Goal: Task Accomplishment & Management: Complete application form

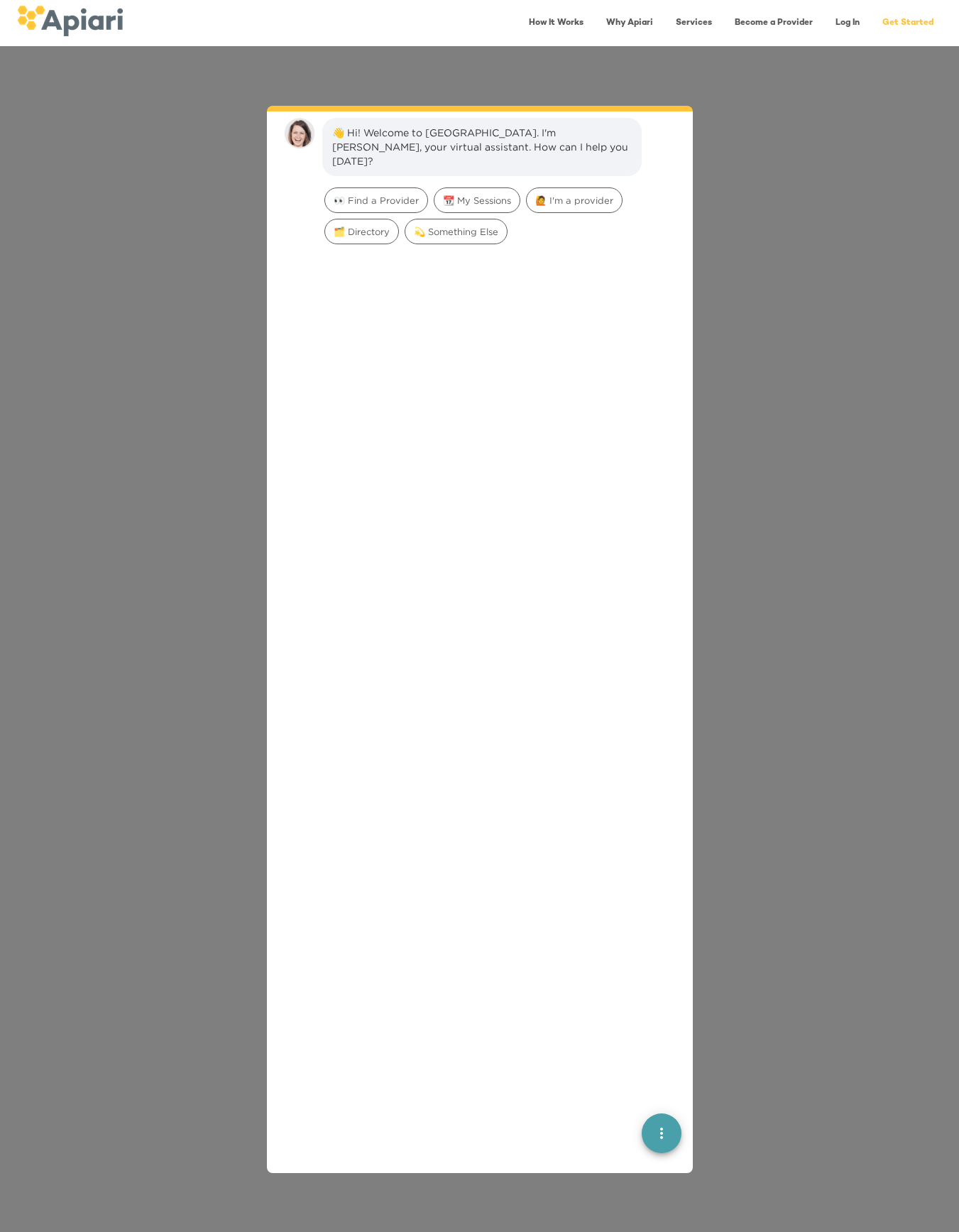
scroll to position [20, 0]
click at [367, 194] on span "👀 Find a Provider" at bounding box center [377, 200] width 102 height 14
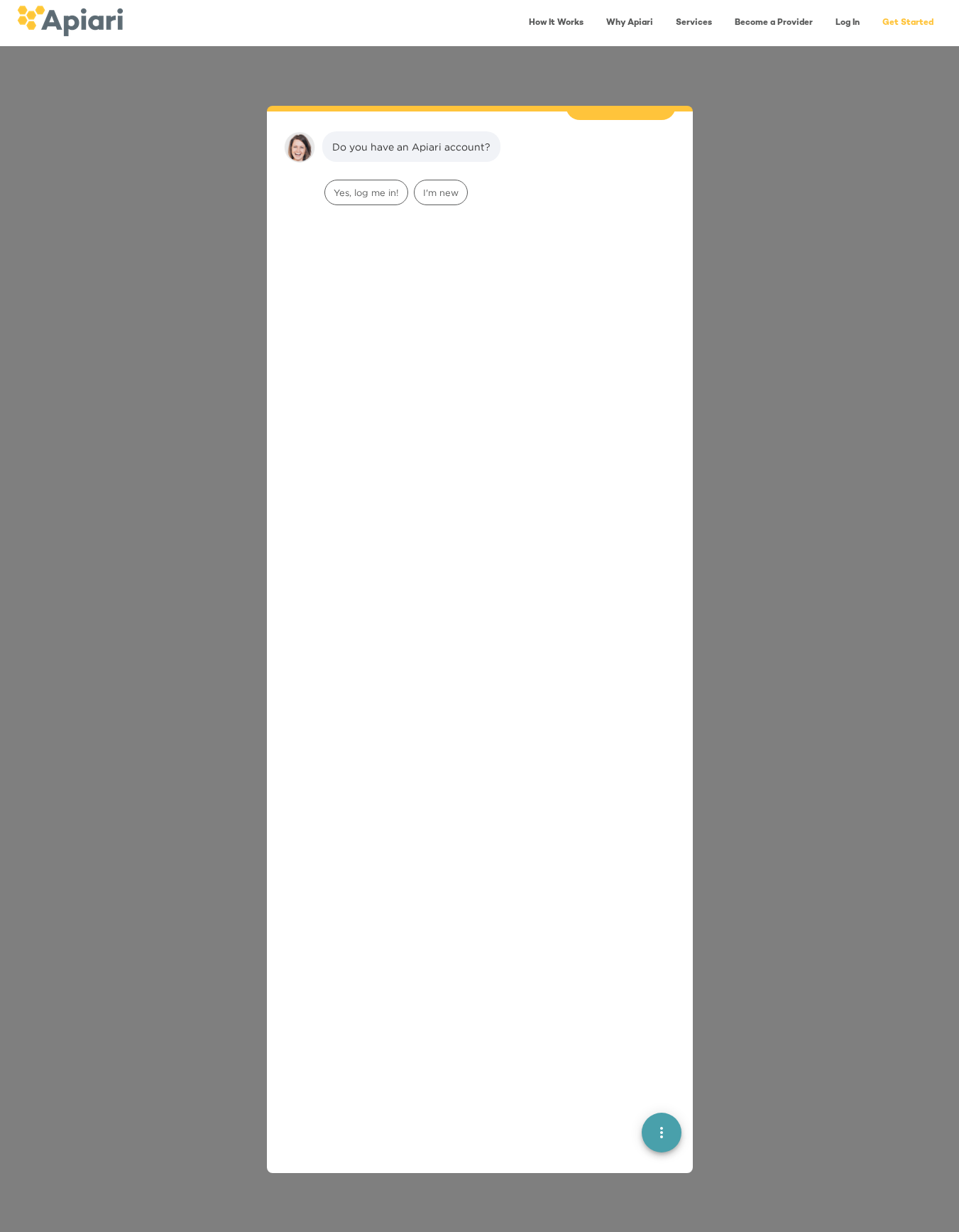
scroll to position [117, 0]
click at [436, 185] on span "I'm new" at bounding box center [441, 192] width 53 height 14
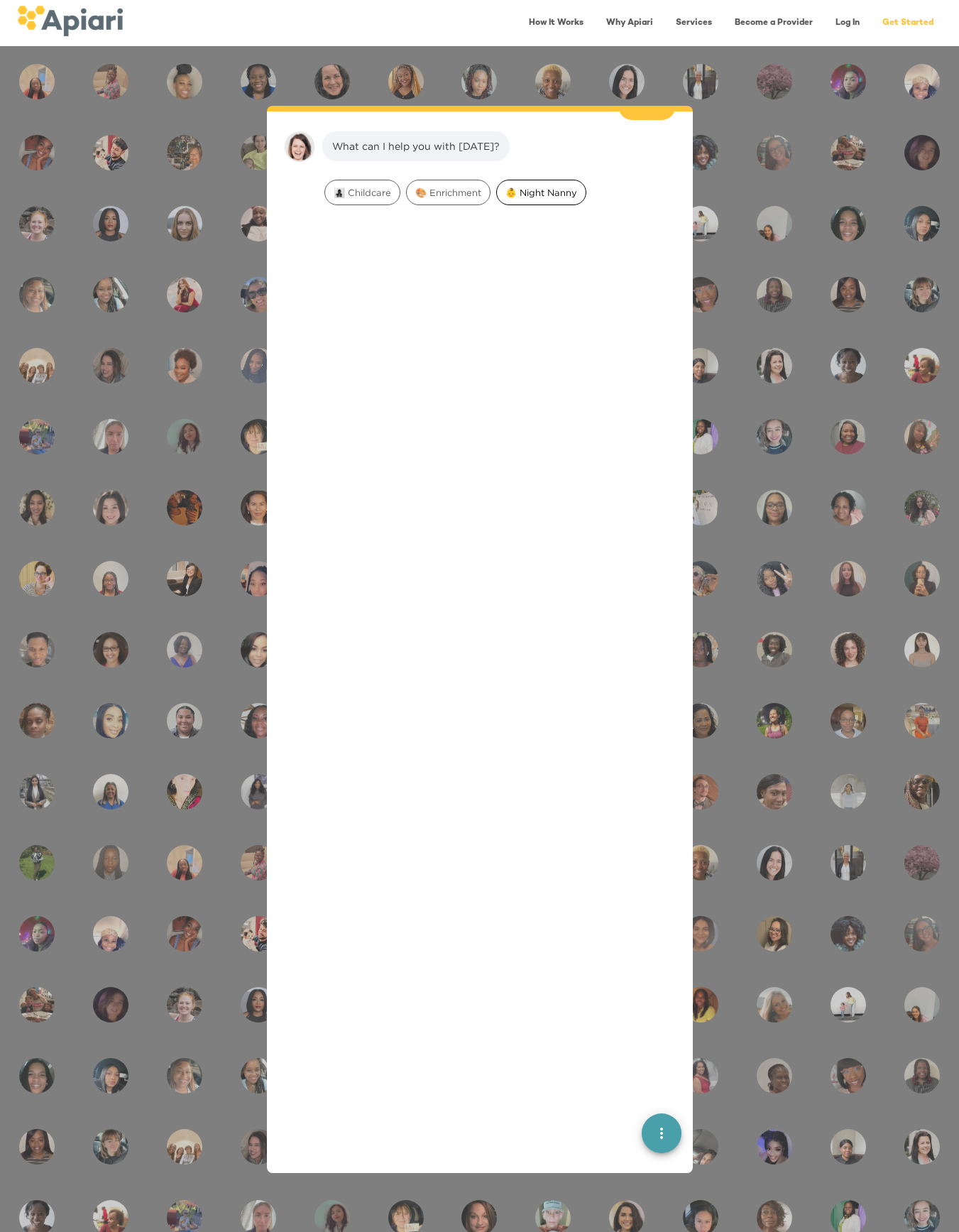
click at [541, 186] on span "👶 Night Nanny" at bounding box center [541, 193] width 89 height 14
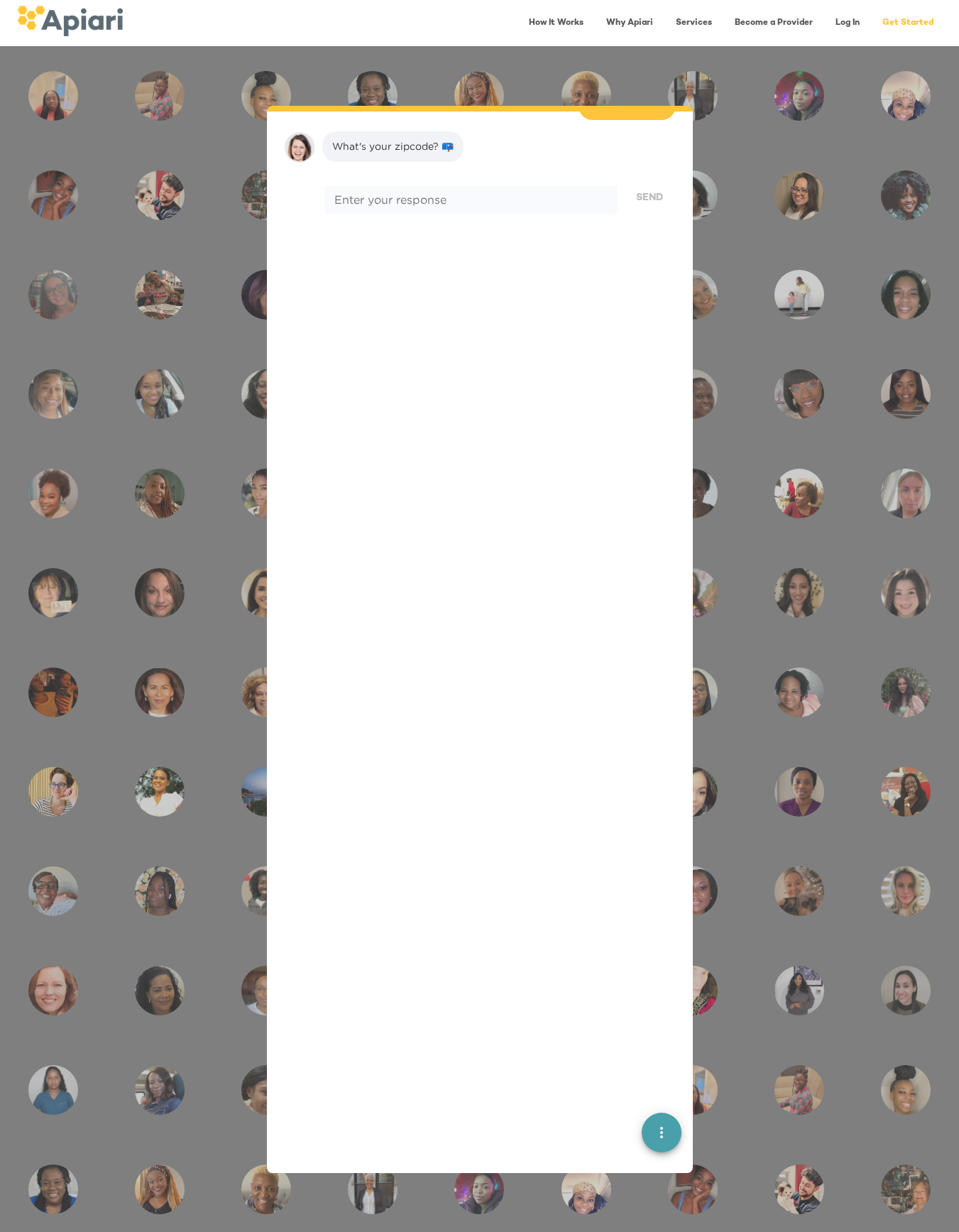
scroll to position [296, 0]
click at [541, 185] on div "* Enter your response" at bounding box center [471, 199] width 292 height 28
type textarea "*****"
click at [649, 189] on span "Send" at bounding box center [650, 198] width 27 height 18
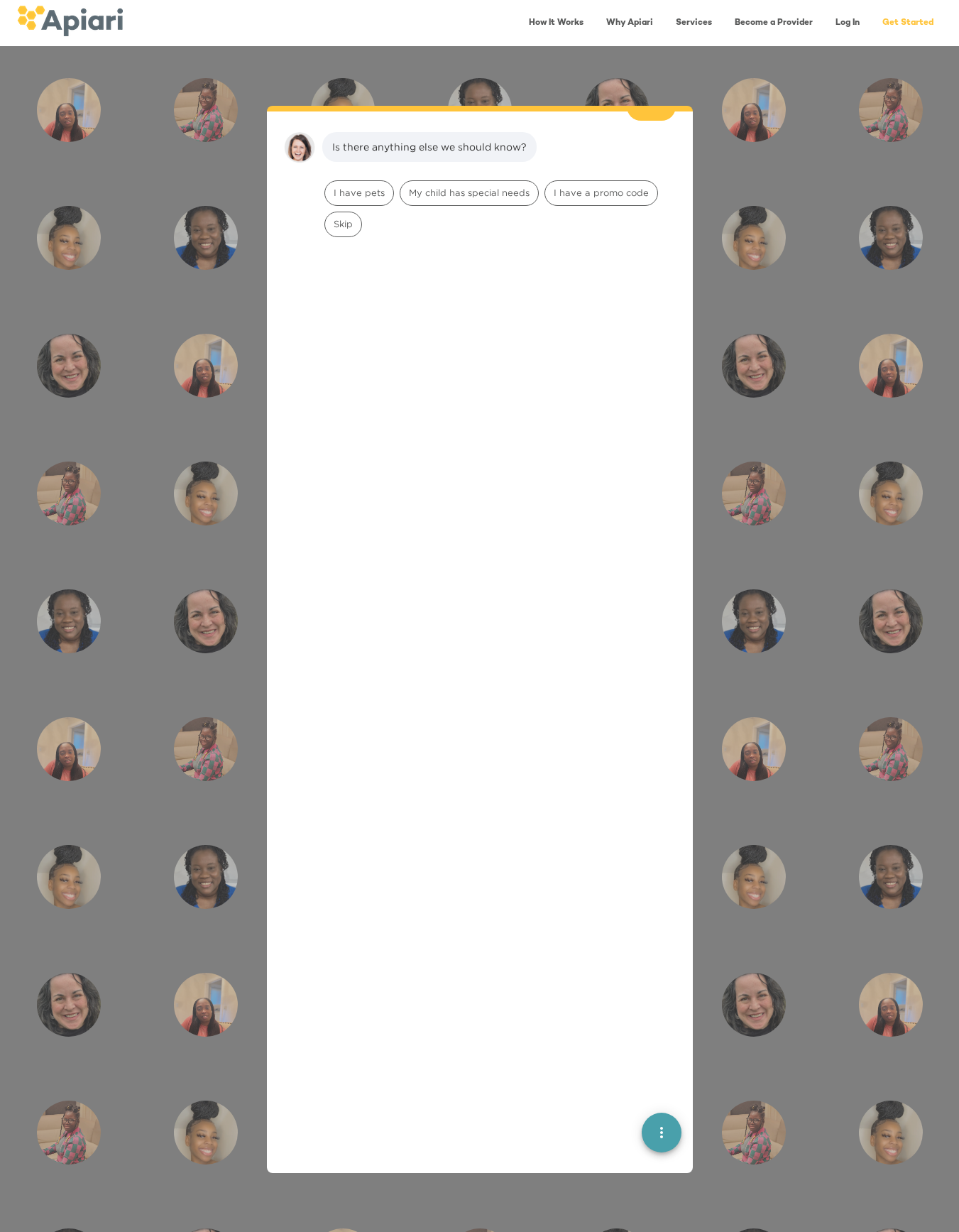
scroll to position [386, 0]
click at [362, 180] on div "I have pets" at bounding box center [360, 193] width 70 height 26
click at [346, 186] on span "Dogs" at bounding box center [345, 193] width 40 height 14
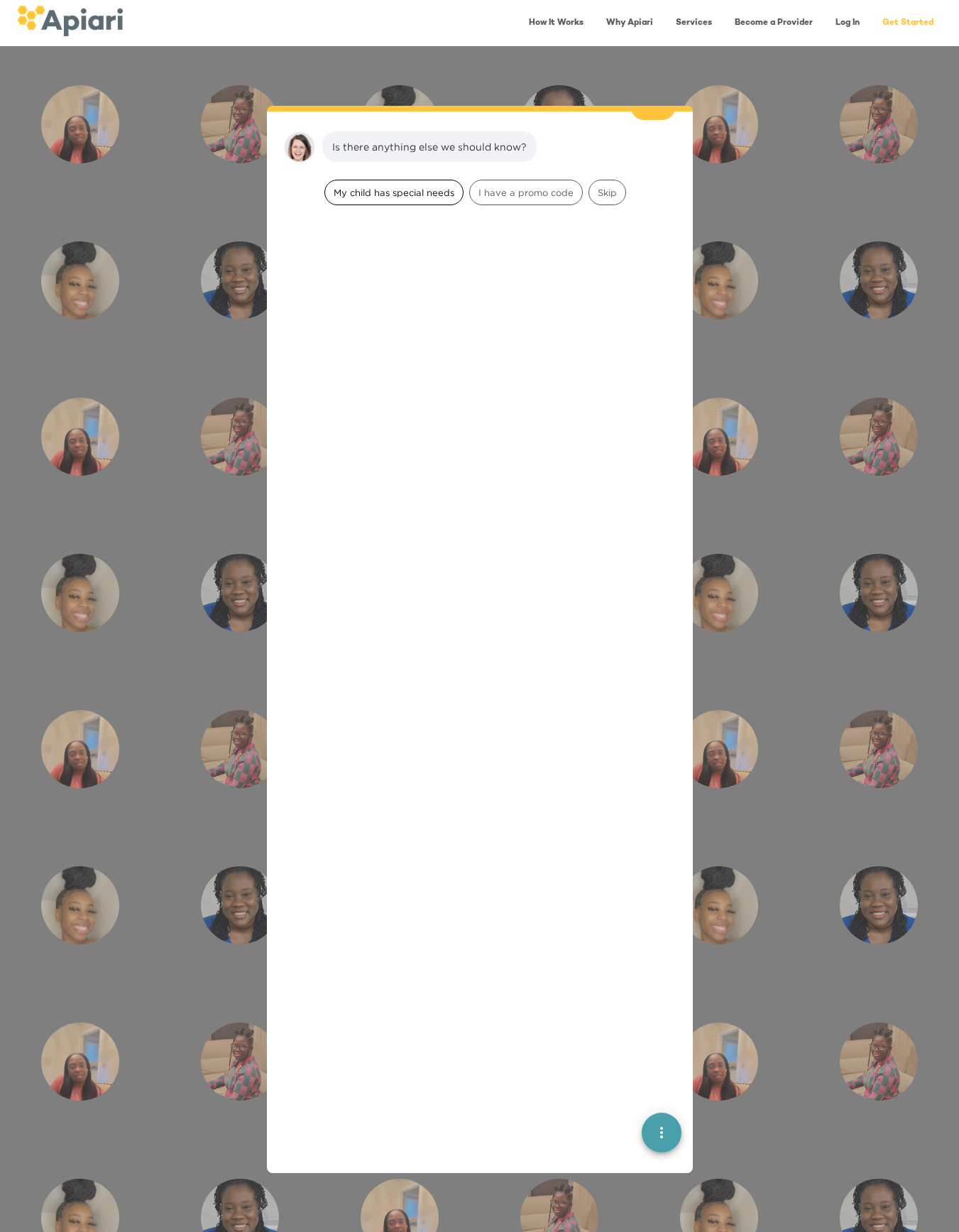
scroll to position [566, 0]
click at [598, 185] on span "Skip" at bounding box center [607, 192] width 36 height 14
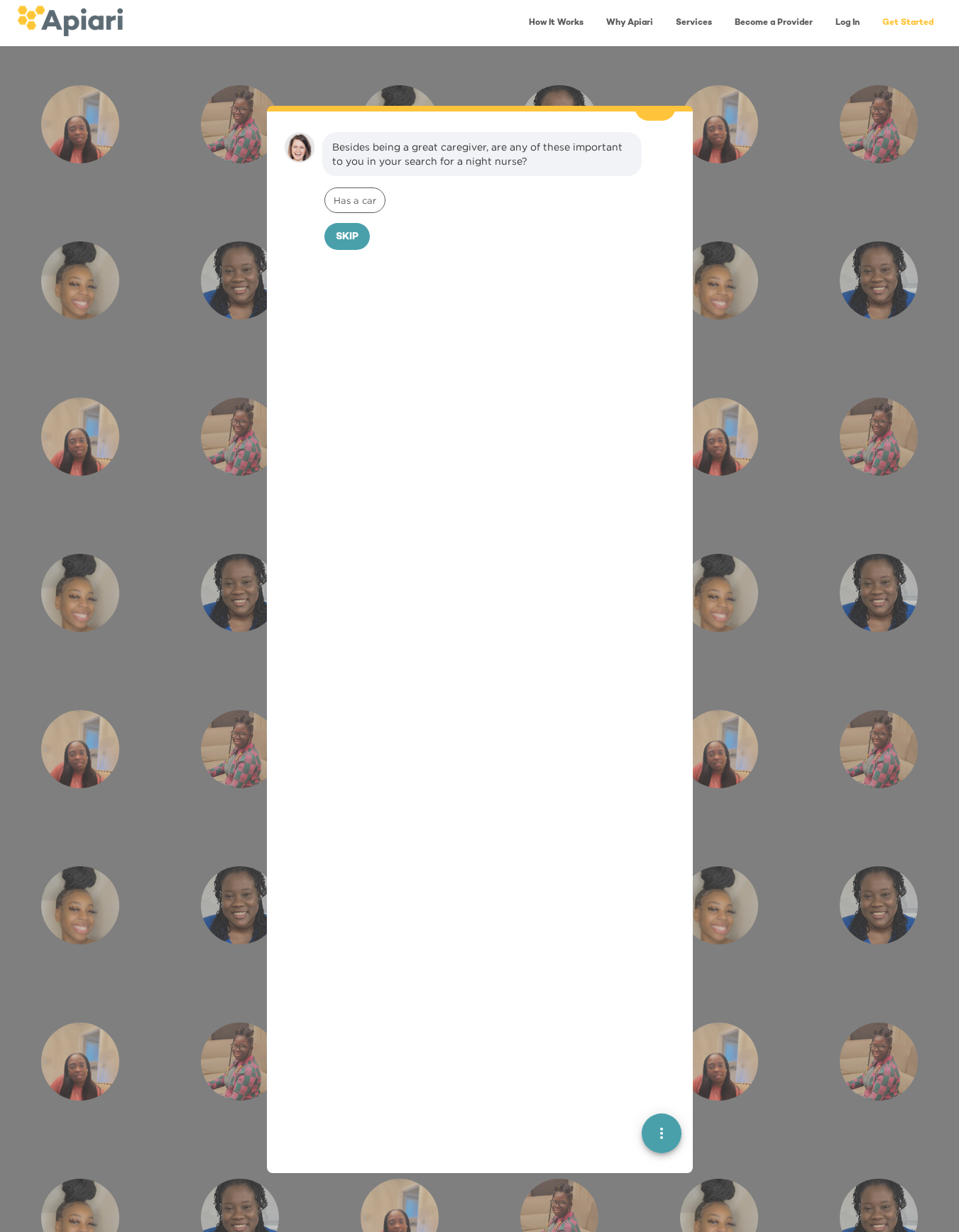
scroll to position [656, 0]
click at [344, 228] on span "Skip" at bounding box center [347, 236] width 23 height 18
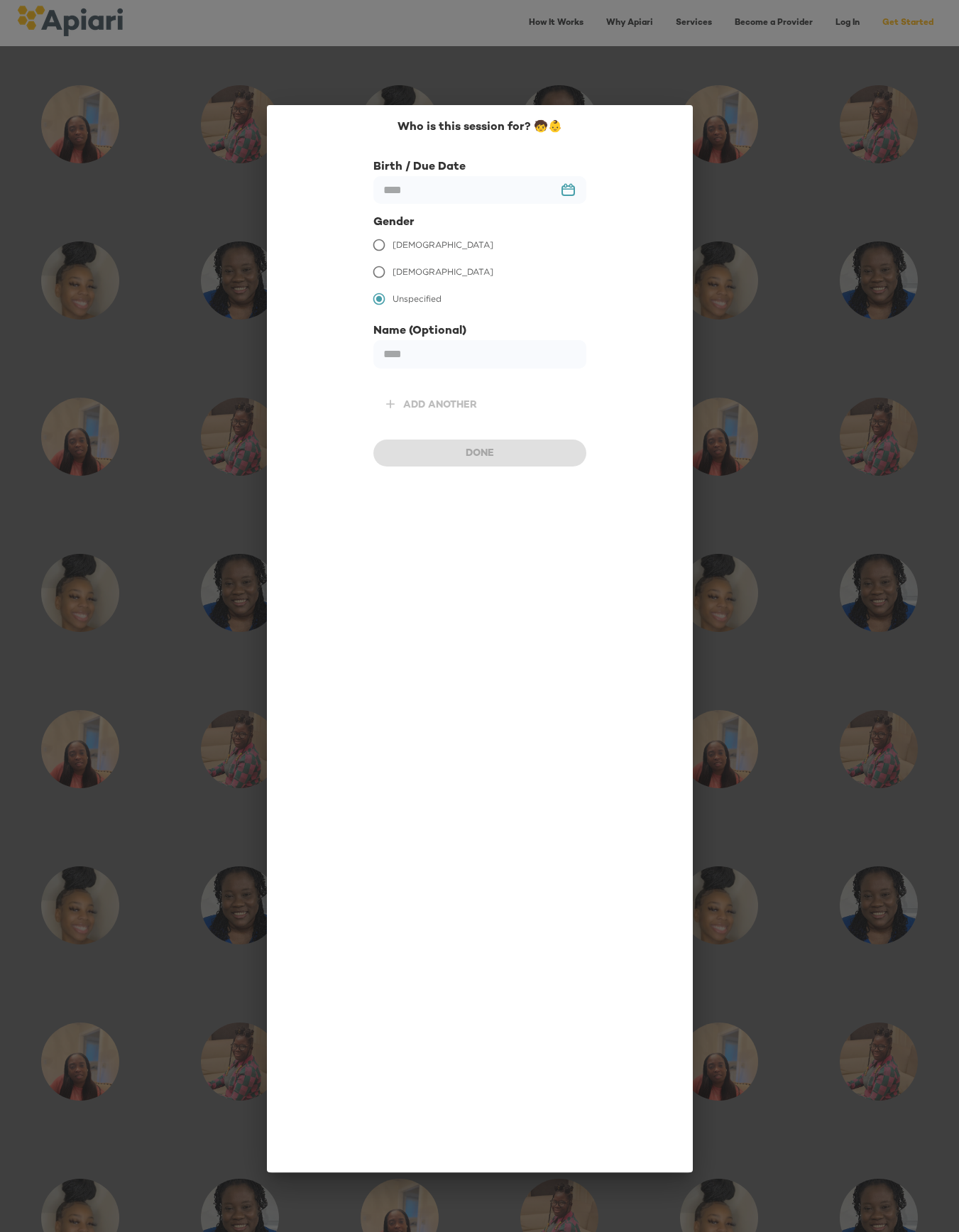
scroll to position [753, 0]
click at [535, 185] on input "text" at bounding box center [480, 190] width 213 height 27
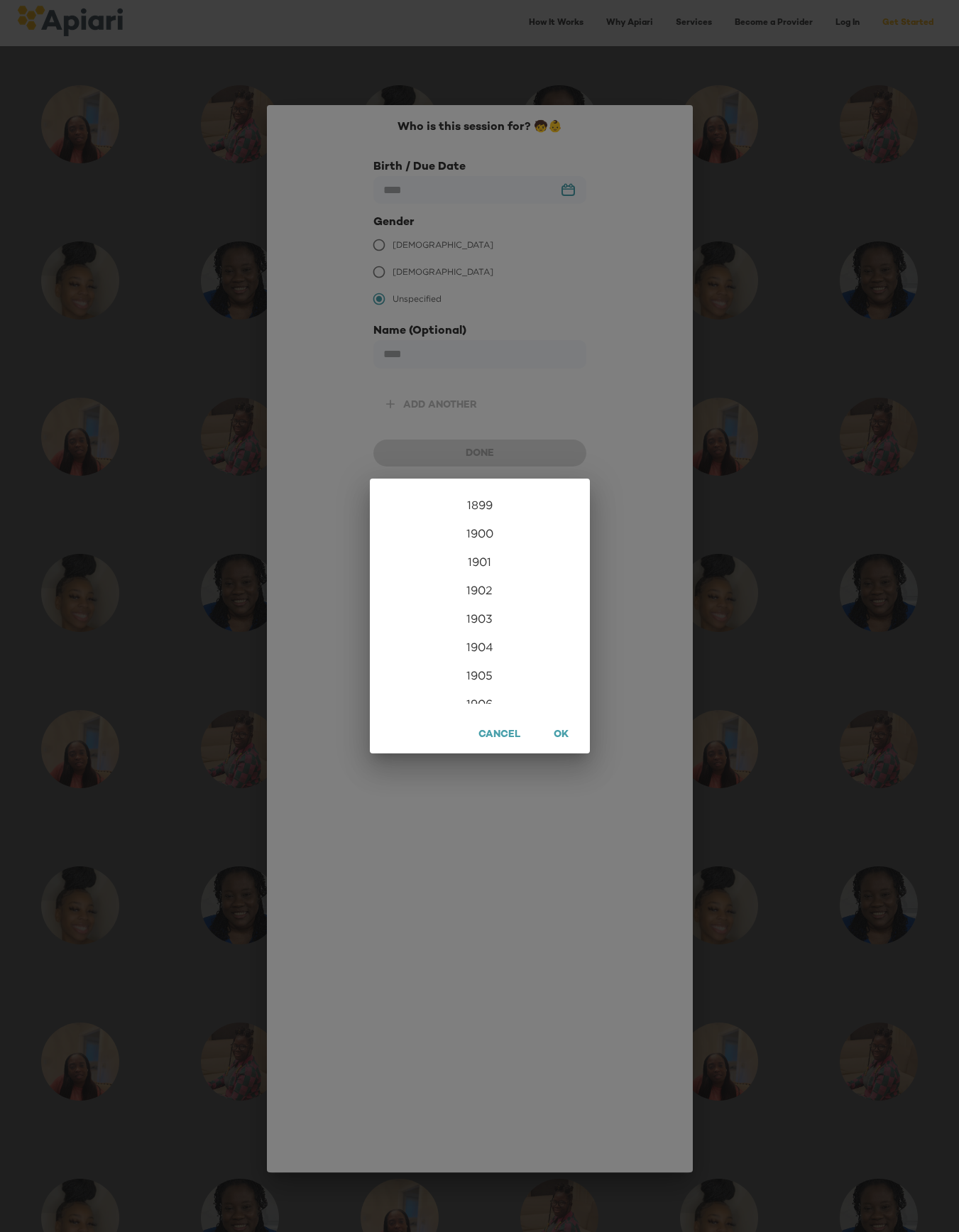
scroll to position [3438, 0]
click at [482, 661] on div "2025" at bounding box center [480, 654] width 220 height 28
click at [546, 622] on div "Sep" at bounding box center [553, 624] width 73 height 53
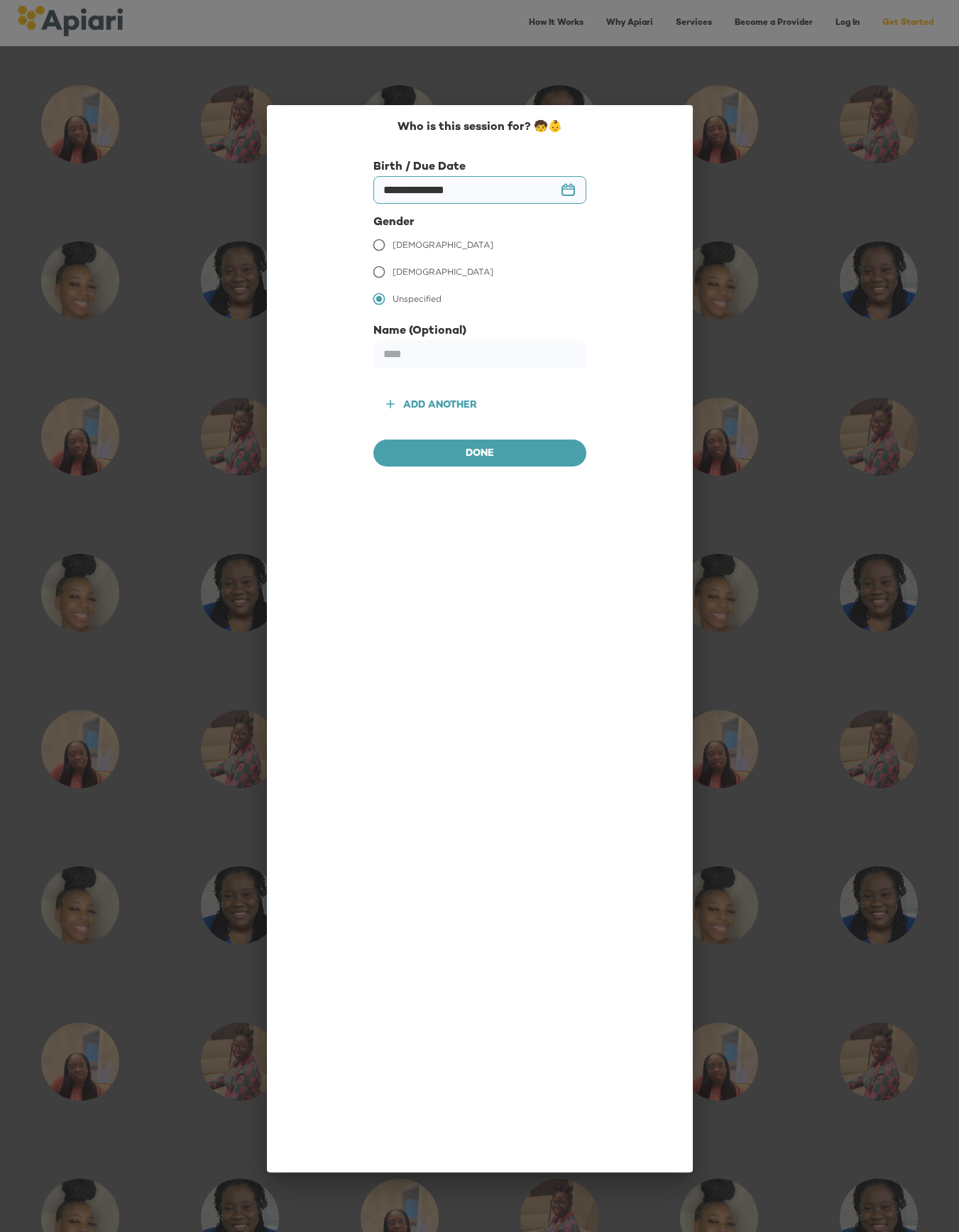
click at [566, 191] on input "**********" at bounding box center [480, 190] width 213 height 27
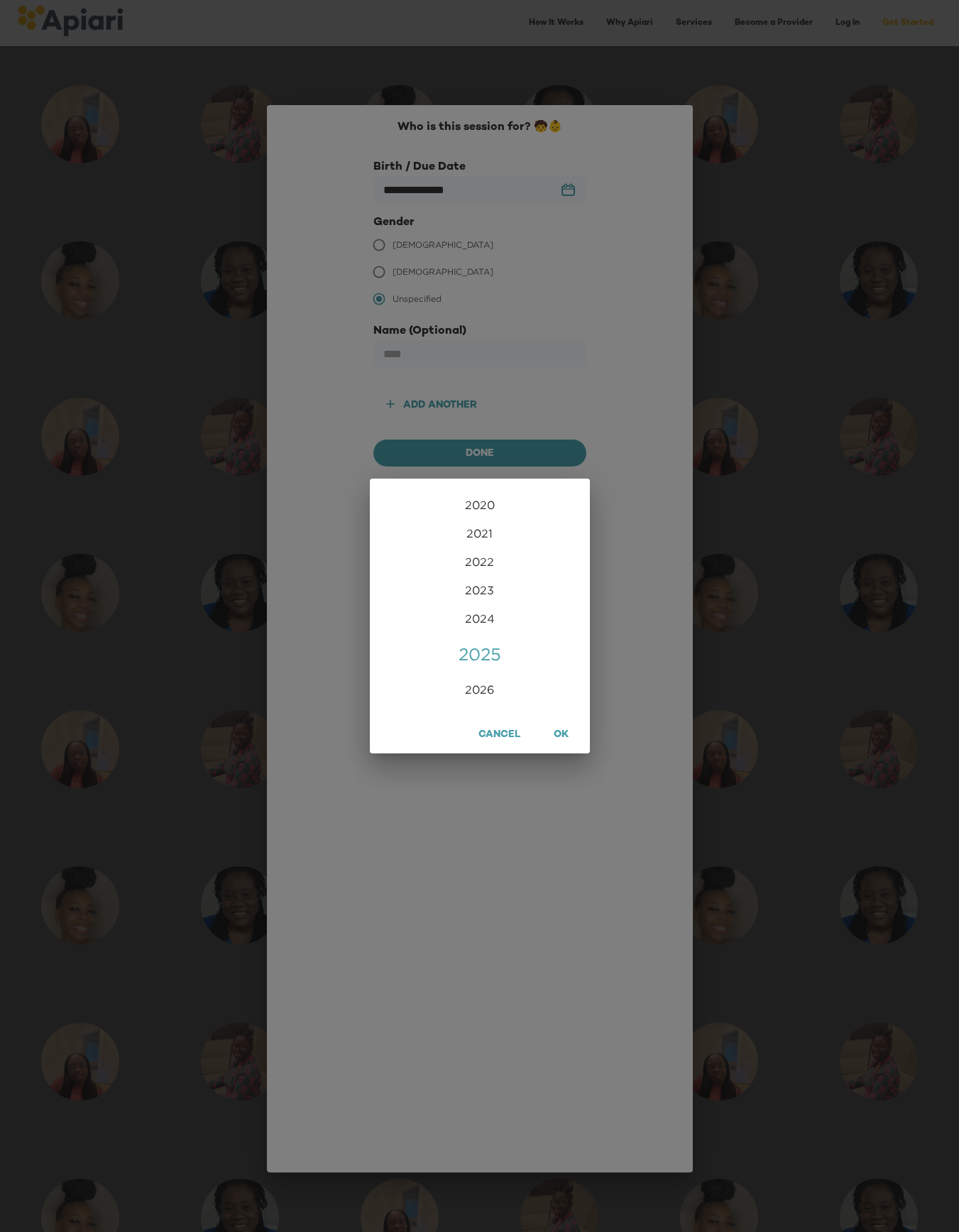
click at [496, 654] on div "2025" at bounding box center [480, 654] width 220 height 28
click at [413, 690] on div "Oct" at bounding box center [407, 677] width 73 height 53
type input "**********"
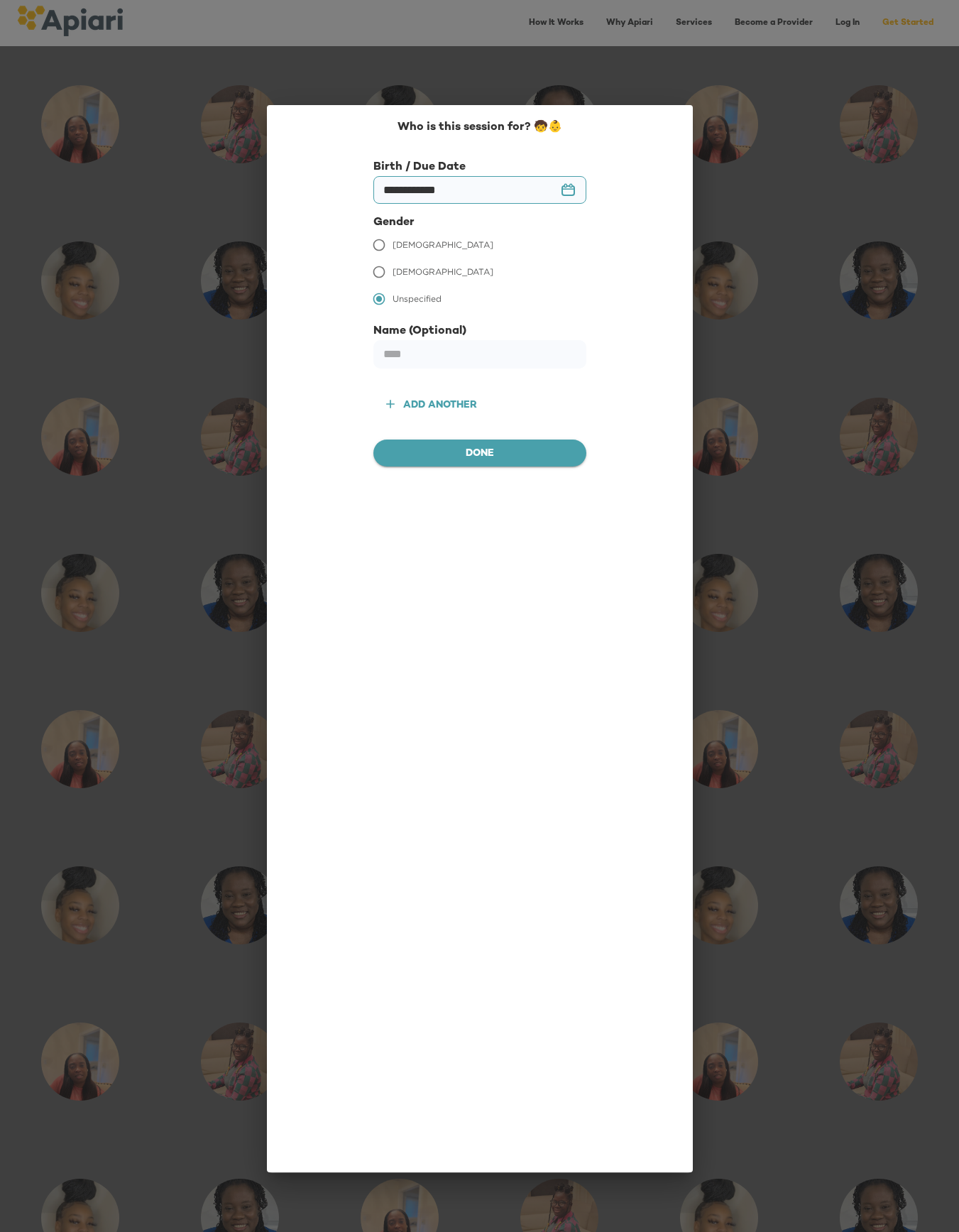
click at [474, 461] on span "Done" at bounding box center [480, 454] width 190 height 18
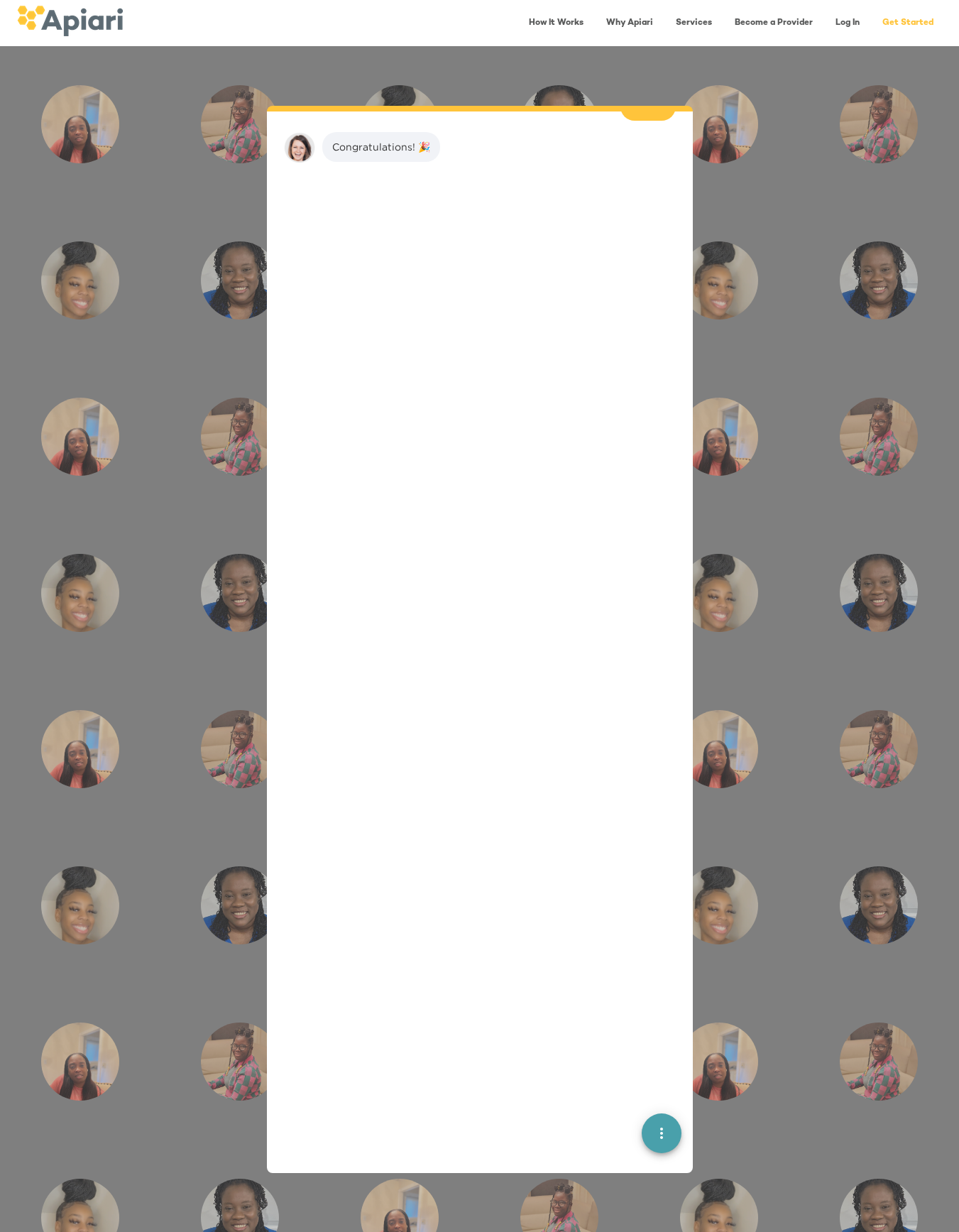
scroll to position [842, 0]
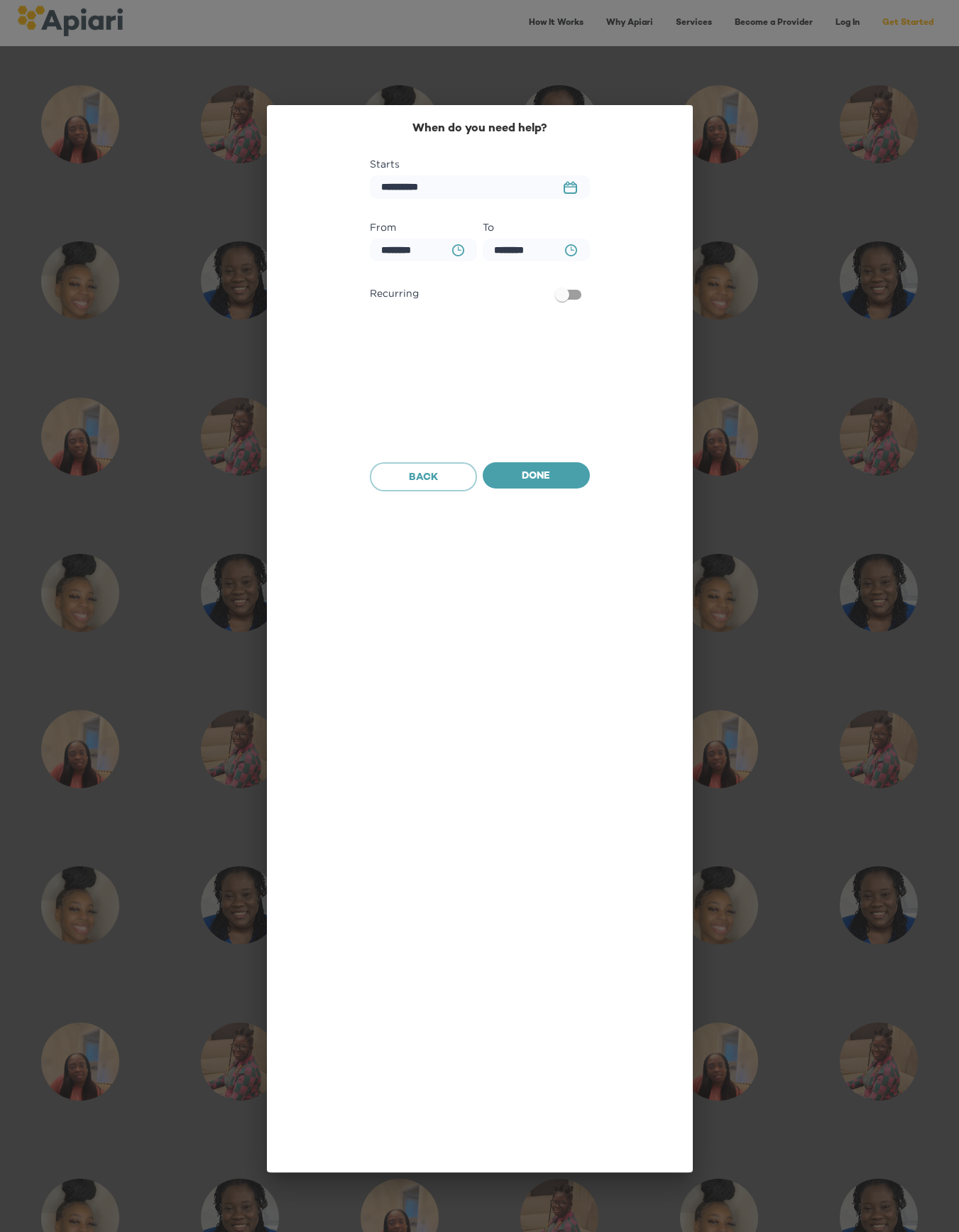
click at [567, 185] on rect "button" at bounding box center [568, 183] width 2 height 3
click at [576, 235] on icon "button" at bounding box center [573, 230] width 17 height 17
click at [479, 287] on p "1" at bounding box center [479, 286] width 3 height 12
type input "**********"
click at [457, 246] on icon "BA0D2328-0349-4FFE-B945-982DA367CA30 Created with sketchtool." at bounding box center [459, 251] width 12 height 12
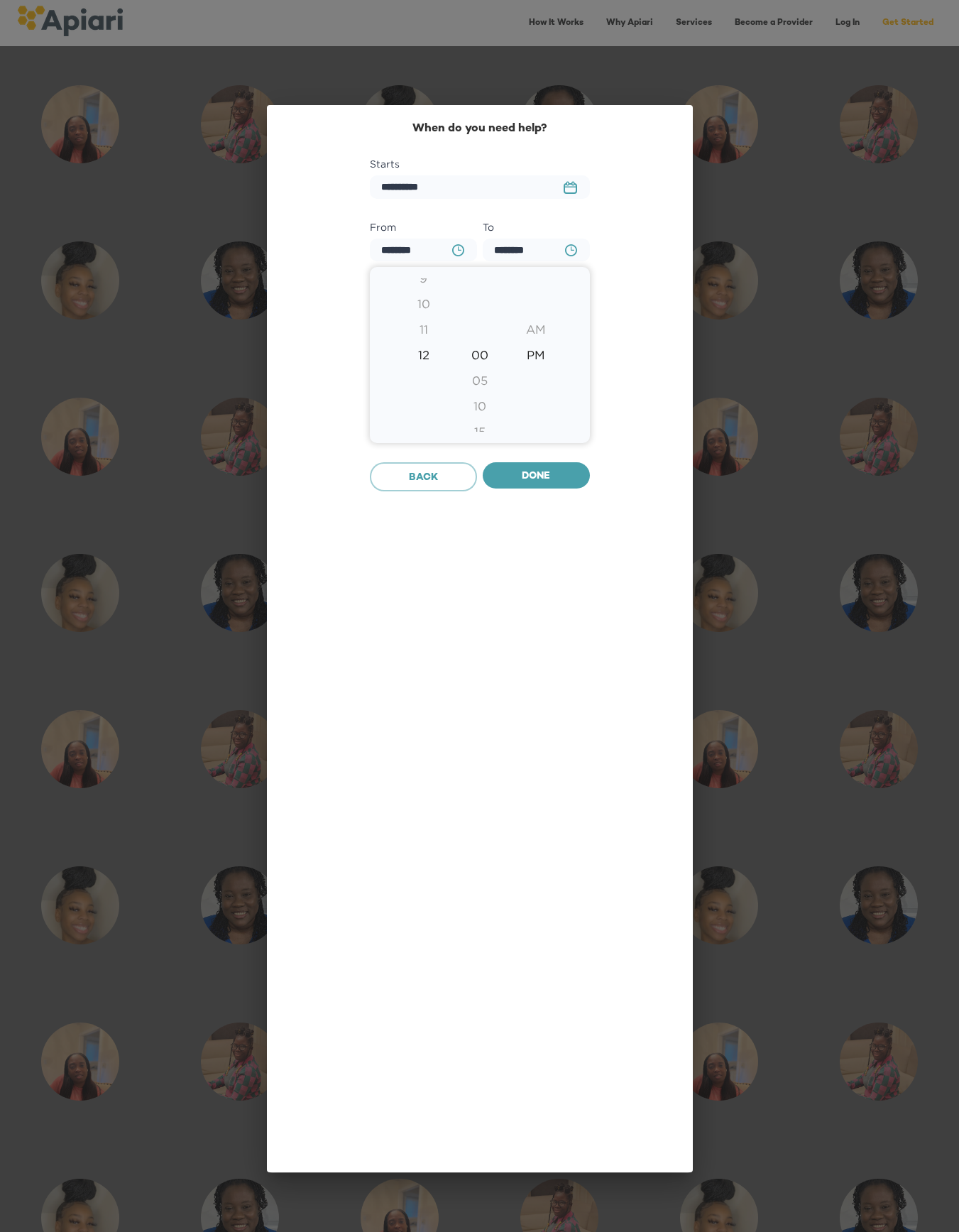
click at [420, 330] on div "11" at bounding box center [424, 330] width 56 height 26
type input "********"
click at [548, 475] on div at bounding box center [479, 616] width 959 height 1232
click at [568, 249] on icon "BA0D2328-0349-4FFE-B945-982DA367CA30 Created with sketchtool." at bounding box center [571, 251] width 12 height 12
click at [428, 306] on div "7" at bounding box center [424, 304] width 56 height 26
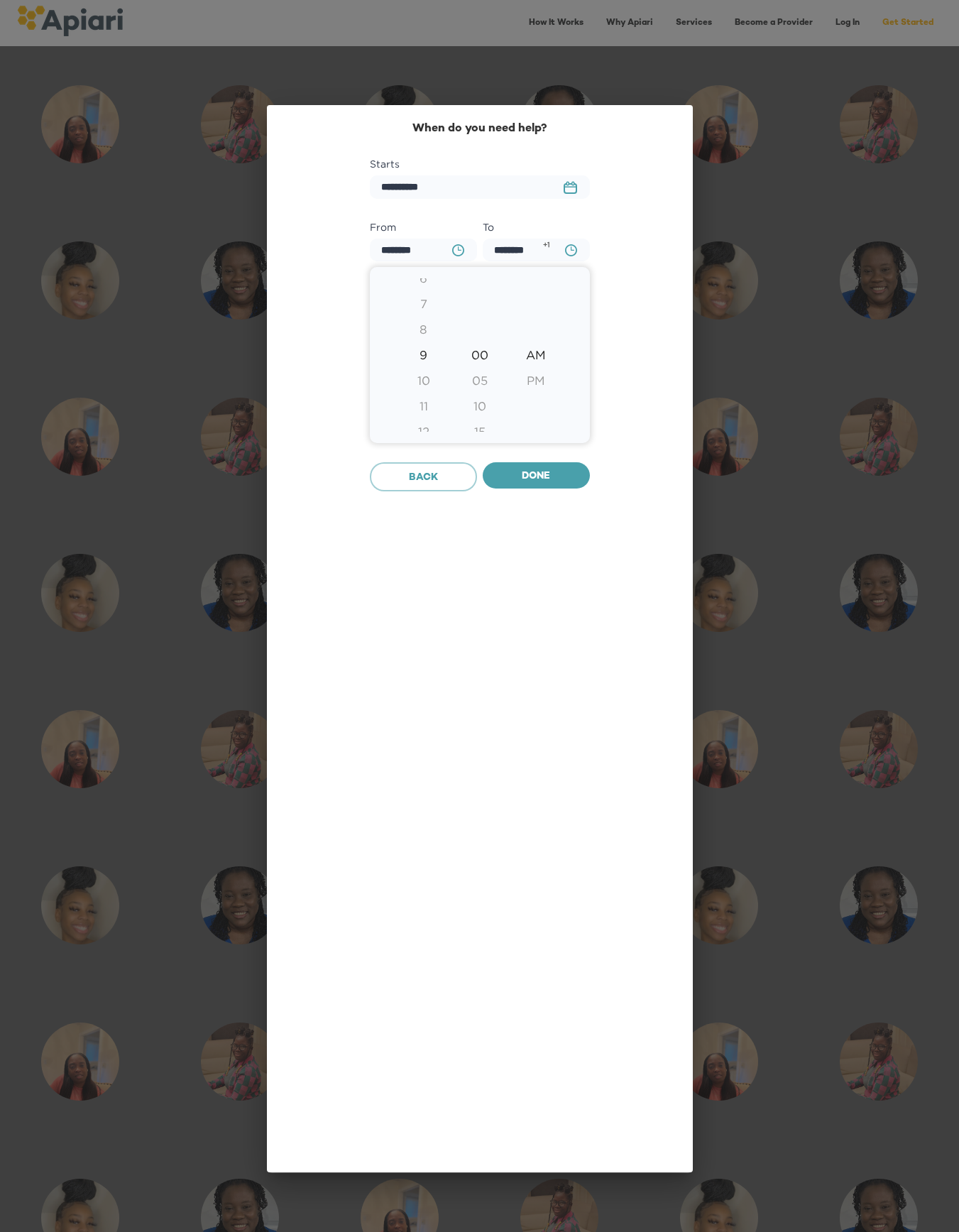
type input "********"
click at [537, 474] on div at bounding box center [479, 616] width 959 height 1232
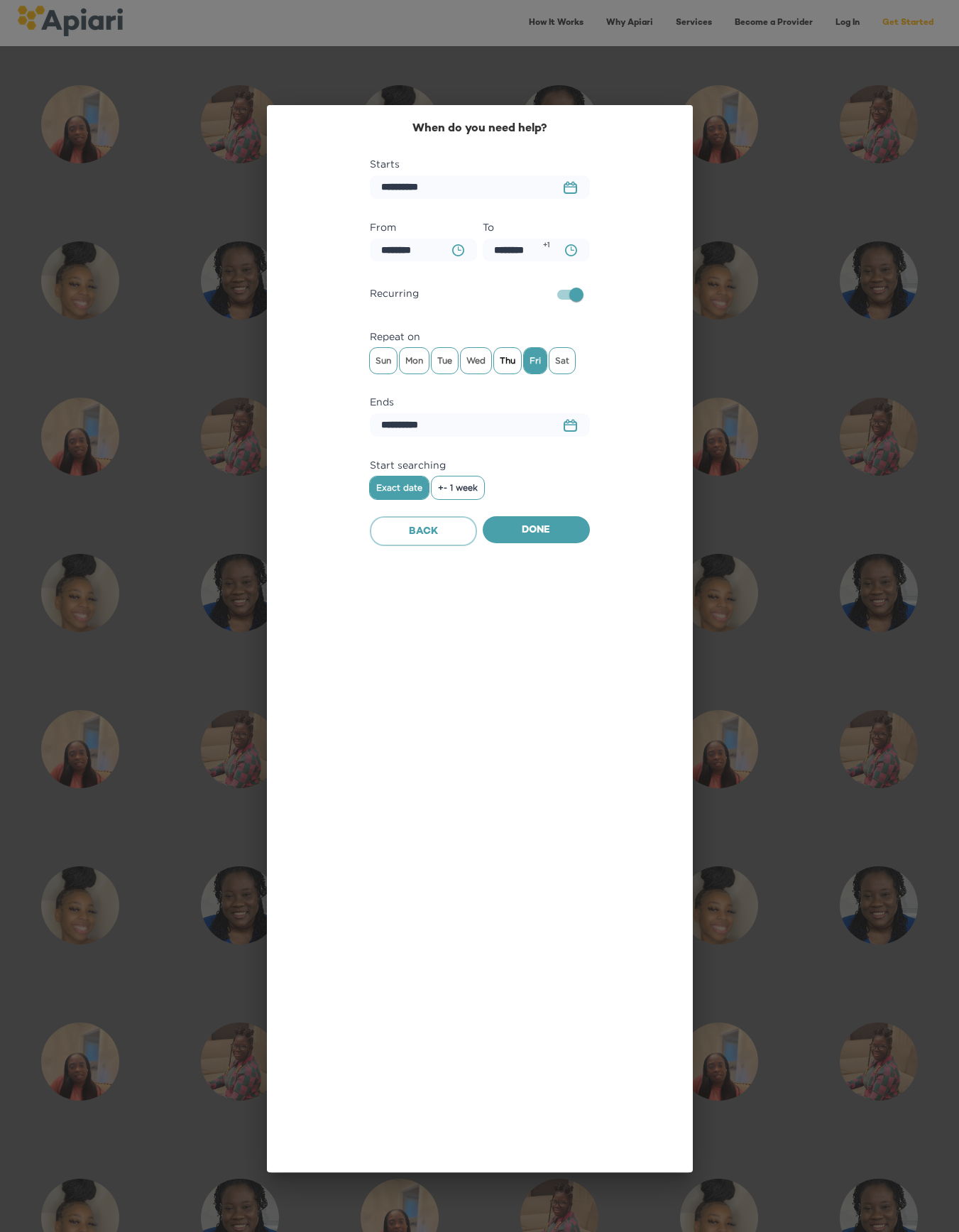
click at [516, 367] on span "Thu" at bounding box center [508, 361] width 27 height 21
click at [482, 364] on span "Wed" at bounding box center [477, 361] width 31 height 21
click at [453, 365] on span "Tue" at bounding box center [444, 361] width 26 height 21
click at [420, 366] on span "Mon" at bounding box center [414, 361] width 29 height 21
click at [532, 528] on span "Done" at bounding box center [536, 530] width 84 height 18
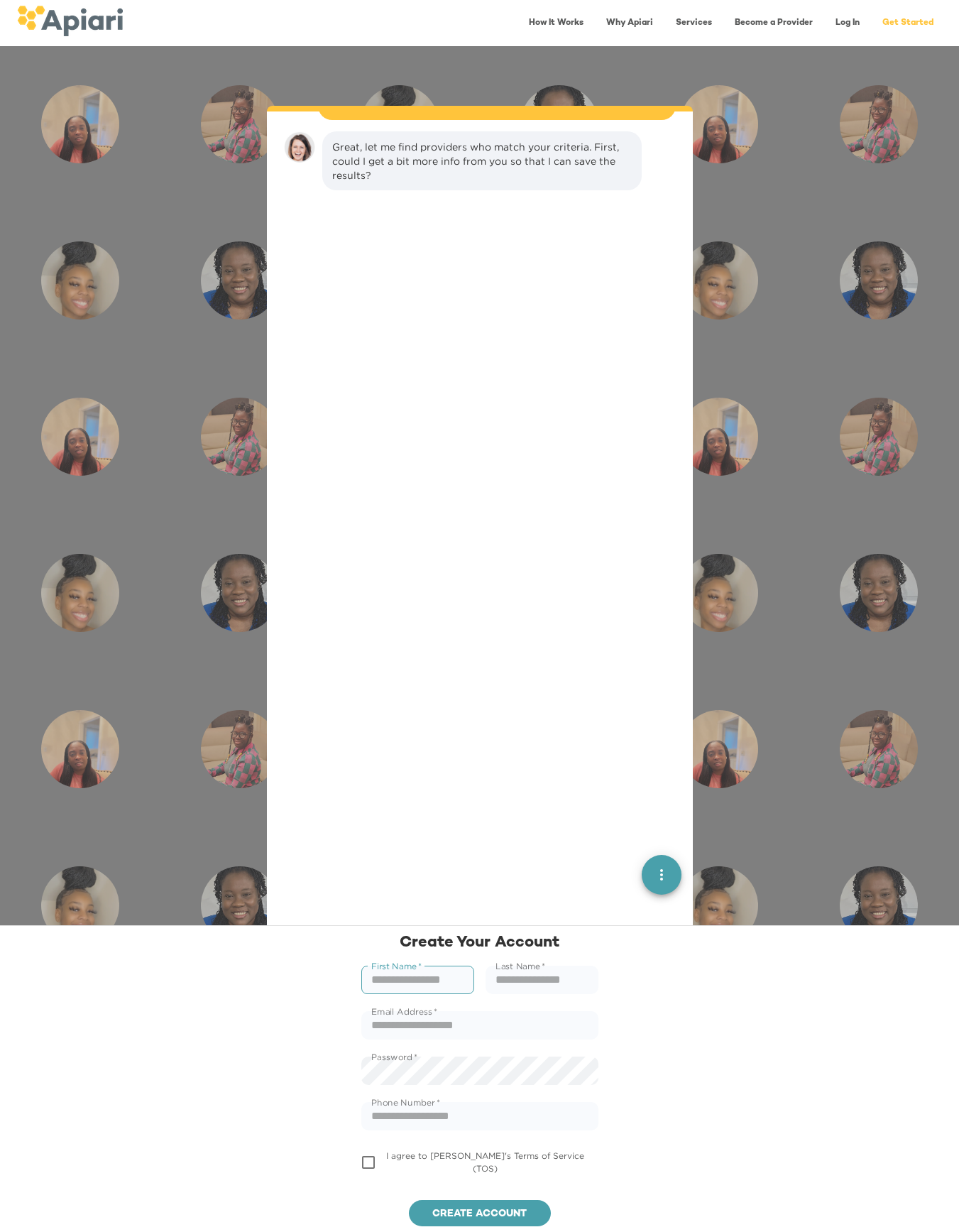
scroll to position [995, 0]
click at [619, 706] on div at bounding box center [480, 979] width 403 height 1027
